Goal: Task Accomplishment & Management: Manage account settings

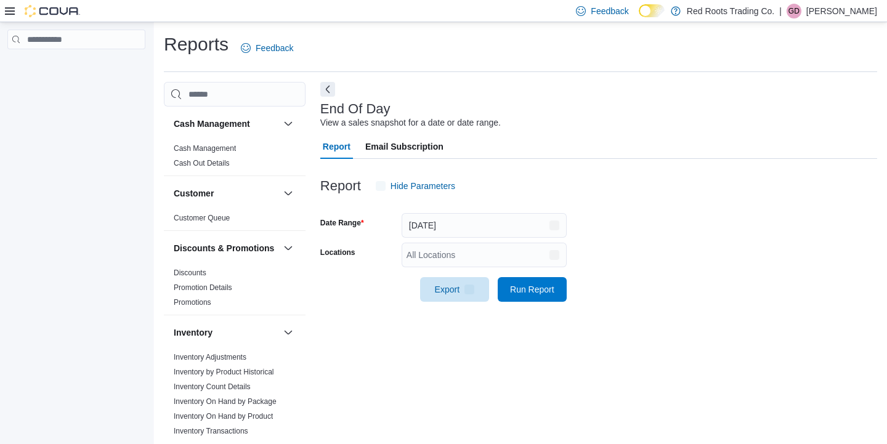
scroll to position [6, 0]
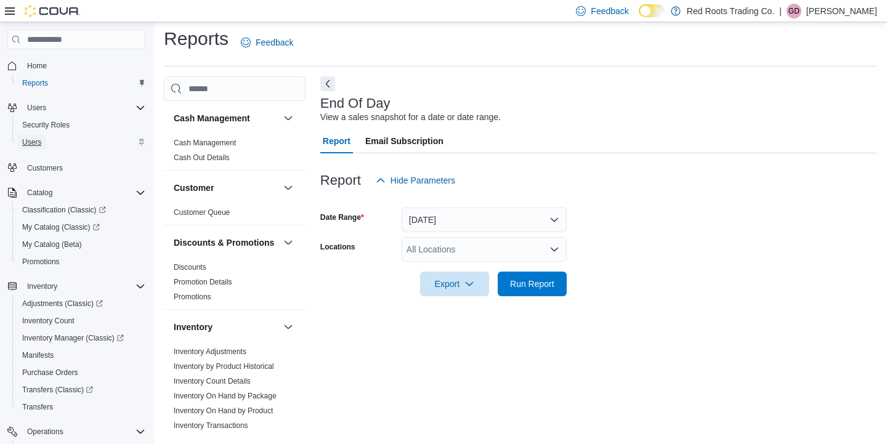
click at [35, 142] on span "Users" at bounding box center [31, 142] width 19 height 10
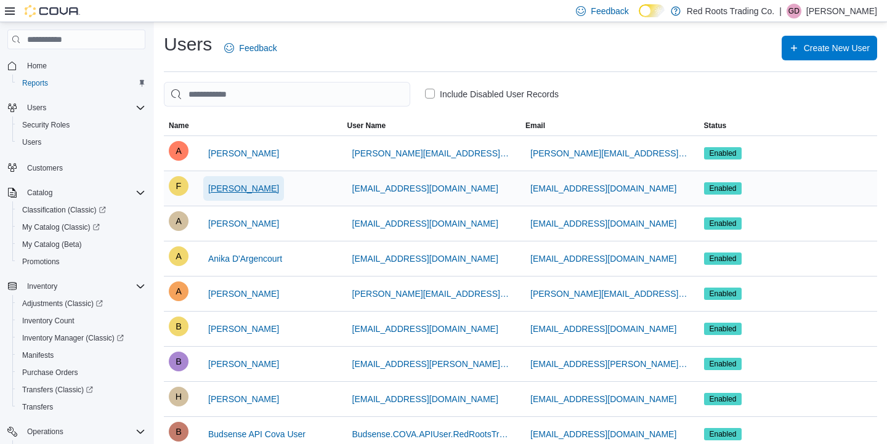
click at [227, 193] on span "[PERSON_NAME]" at bounding box center [243, 188] width 71 height 12
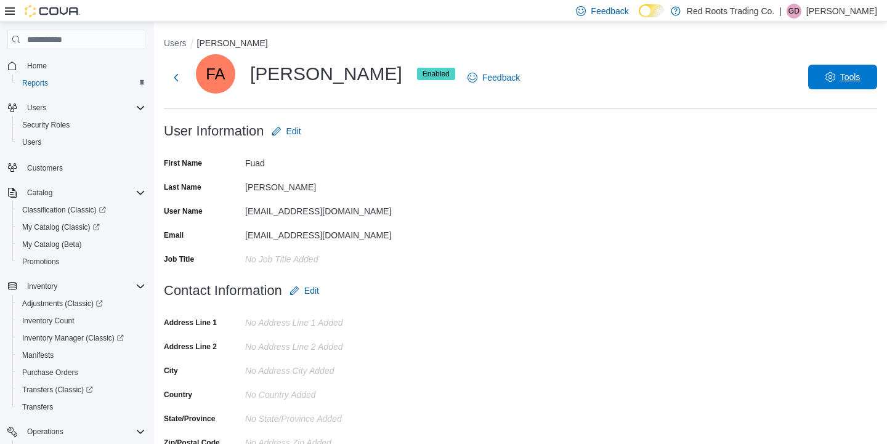
click at [847, 74] on span "Tools" at bounding box center [850, 77] width 20 height 12
click at [830, 107] on span "Reset Password" at bounding box center [832, 109] width 72 height 15
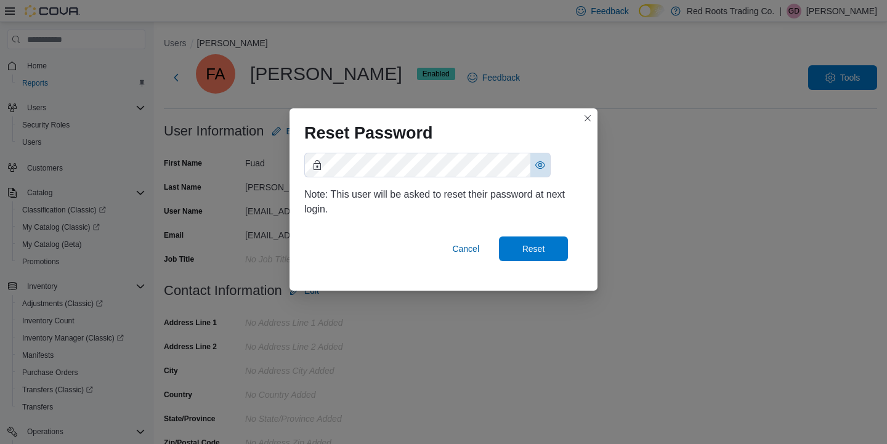
click at [544, 165] on button "Show password as plain text. Note: this will visually expose your password on t…" at bounding box center [540, 164] width 20 height 23
click at [531, 250] on span "Reset" at bounding box center [533, 248] width 23 height 12
